Goal: Task Accomplishment & Management: Manage account settings

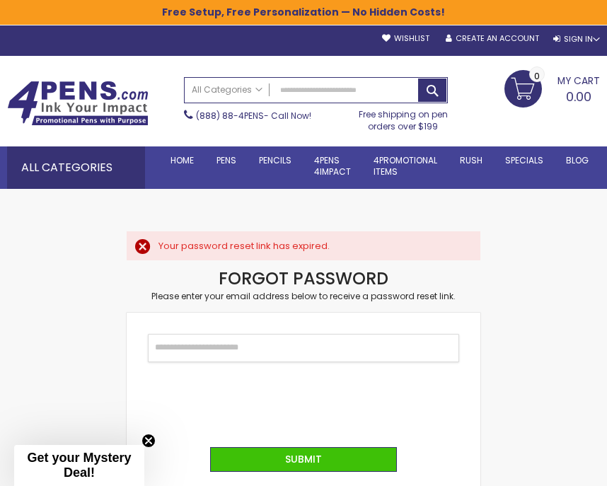
click at [199, 352] on input "Email" at bounding box center [303, 348] width 311 height 28
type input "**********"
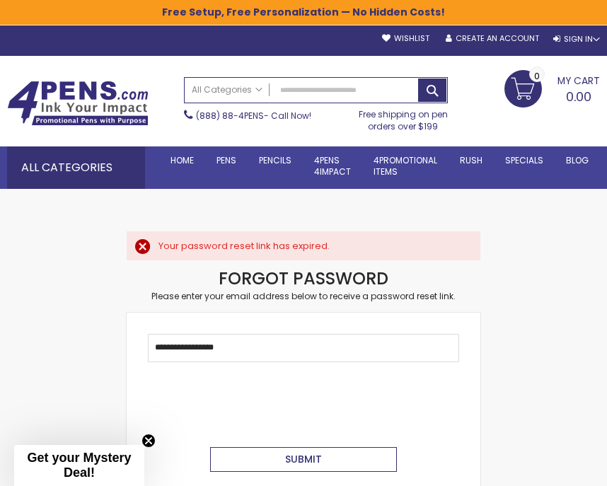
click at [296, 462] on span "Submit" at bounding box center [303, 459] width 37 height 14
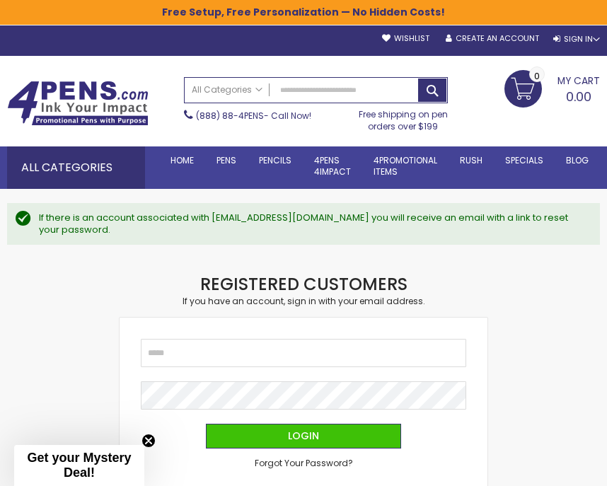
click at [177, 355] on fieldset "Email Password Login Forgot Your Password?" at bounding box center [304, 404] width 326 height 130
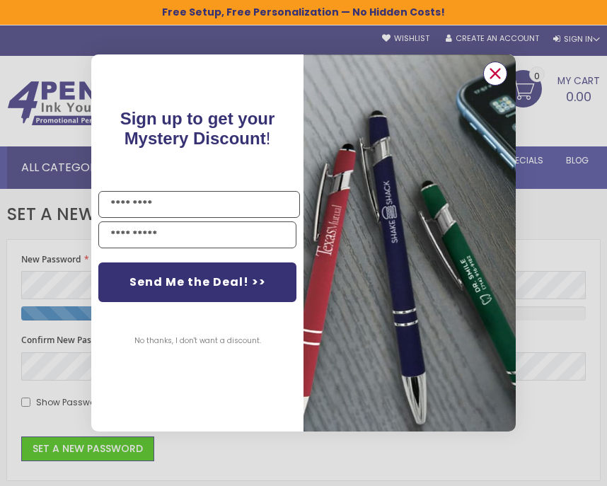
click at [494, 69] on circle "Close dialog" at bounding box center [495, 73] width 21 height 21
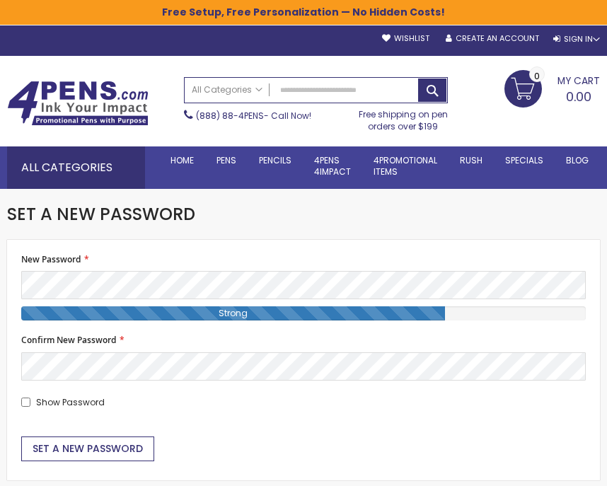
click at [96, 442] on span "Set a New Password" at bounding box center [88, 449] width 110 height 14
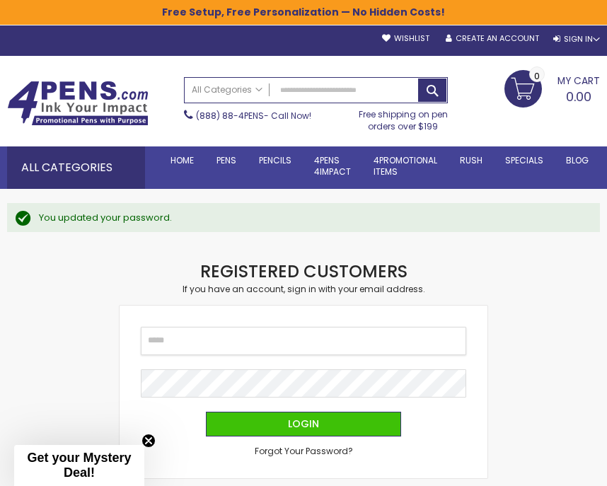
click at [164, 343] on input "Email" at bounding box center [304, 341] width 326 height 28
type input "**********"
click at [206, 412] on button "Login" at bounding box center [303, 424] width 195 height 25
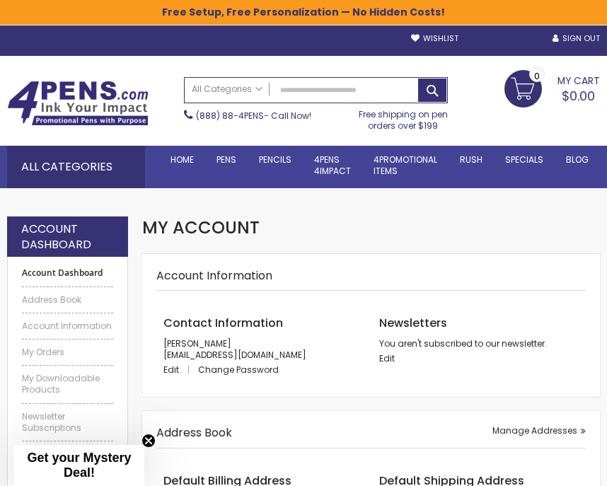
click at [509, 36] on link "My Account" at bounding box center [507, 38] width 64 height 11
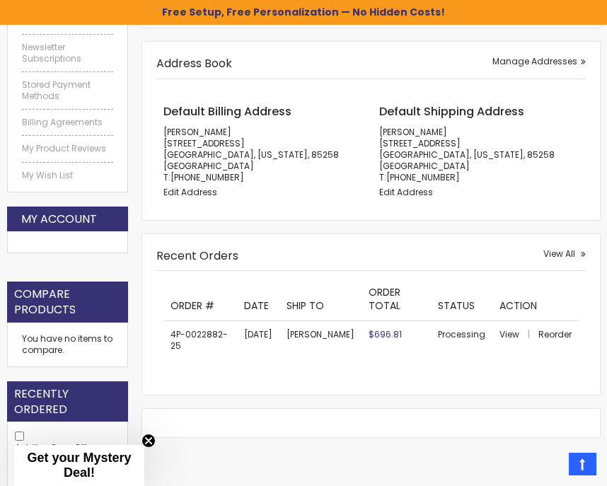
scroll to position [370, 0]
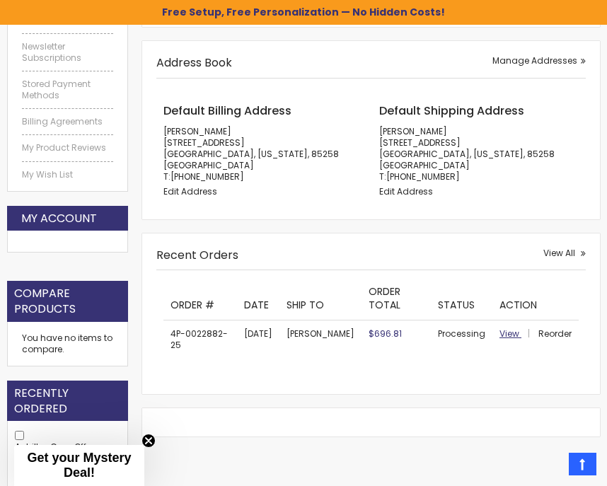
click at [506, 336] on span "View" at bounding box center [510, 334] width 20 height 12
